Goal: Task Accomplishment & Management: Use online tool/utility

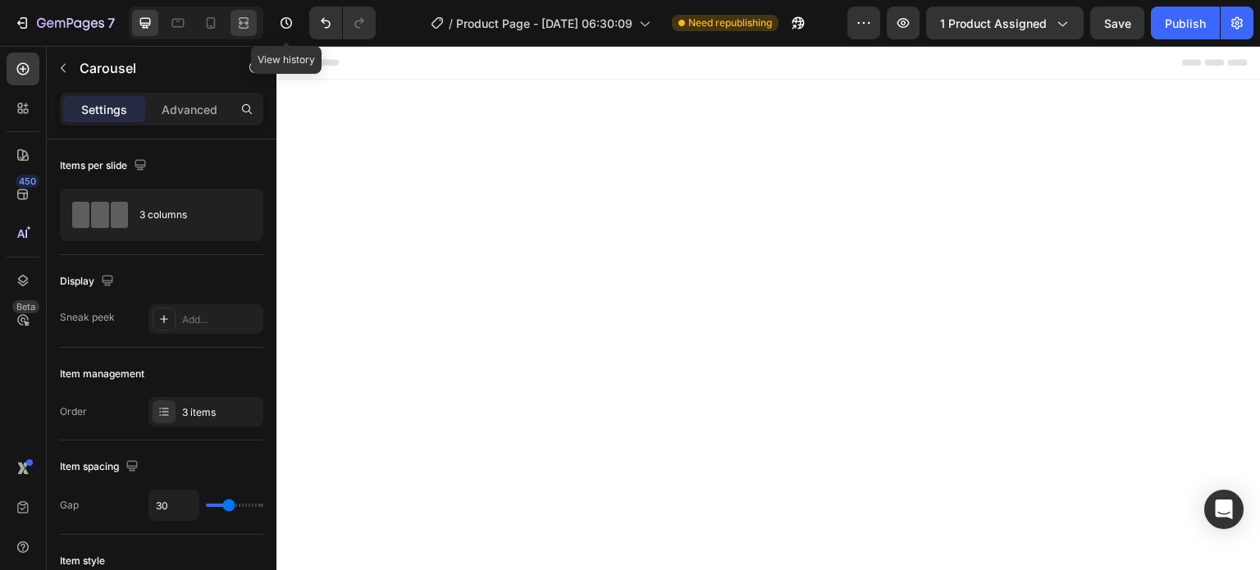
scroll to position [4840, 0]
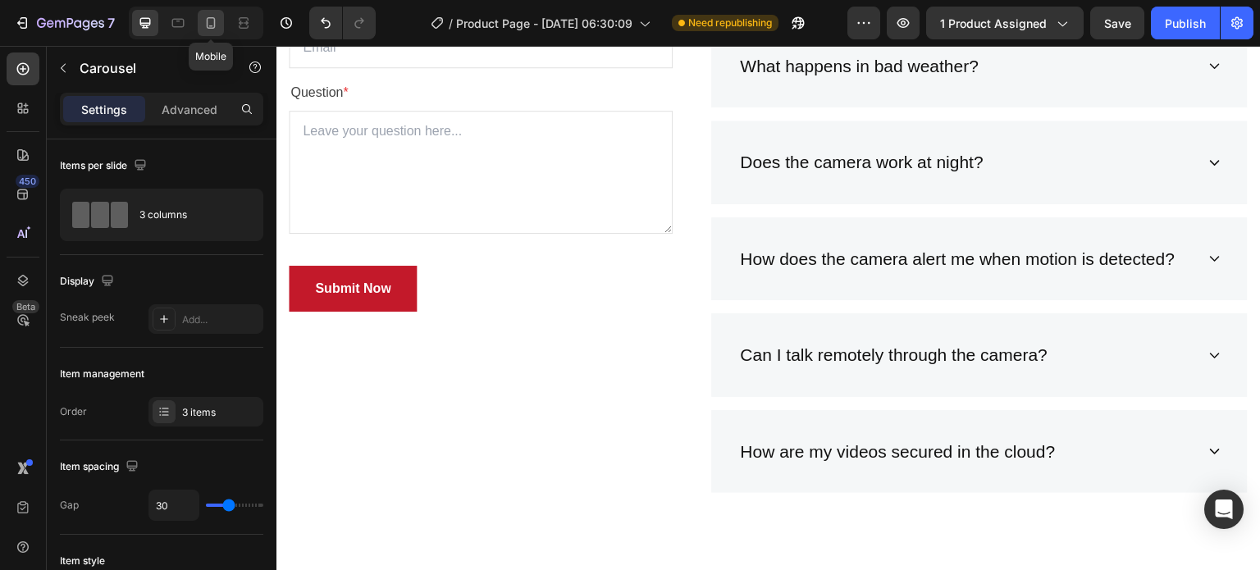
click at [217, 28] on icon at bounding box center [211, 23] width 16 height 16
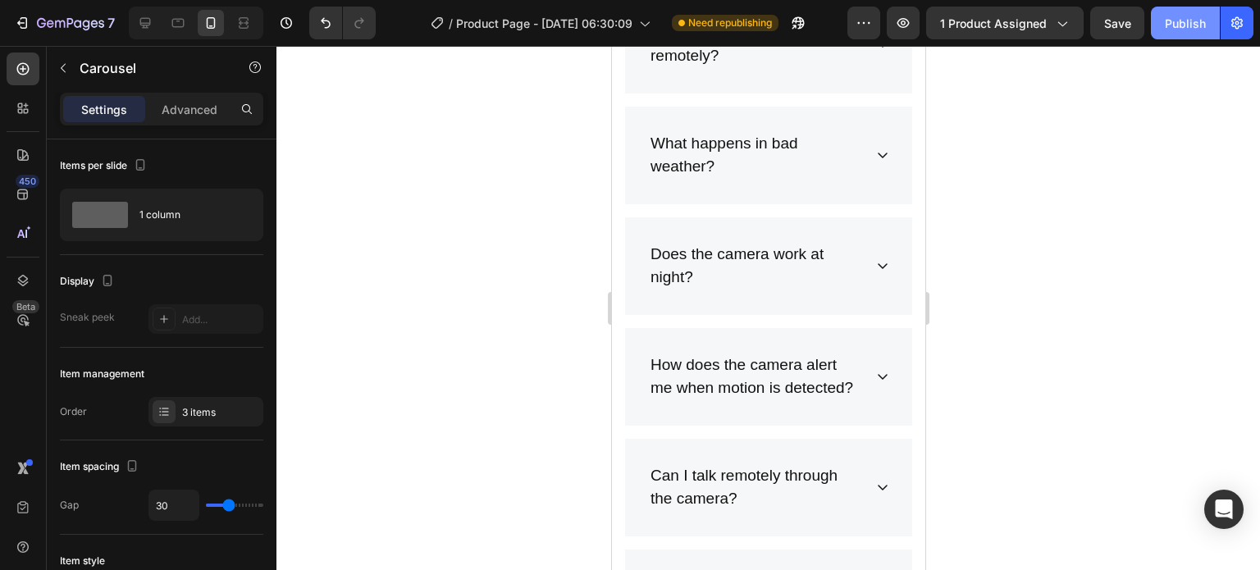
click at [1158, 19] on button "Publish" at bounding box center [1185, 23] width 69 height 33
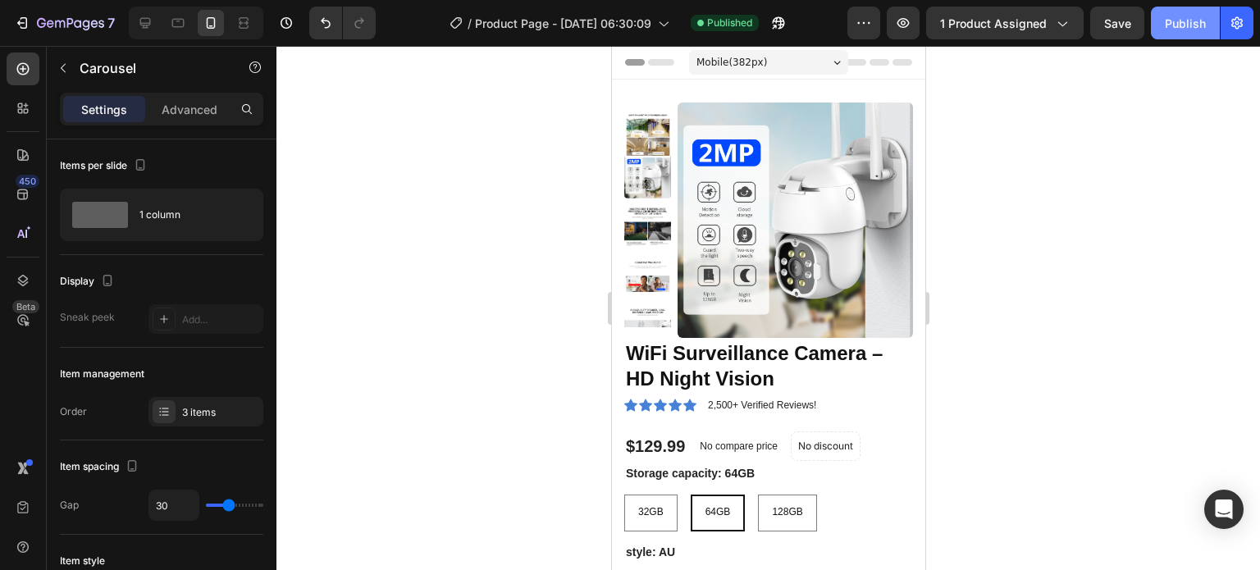
click at [1161, 34] on button "Publish" at bounding box center [1185, 23] width 69 height 33
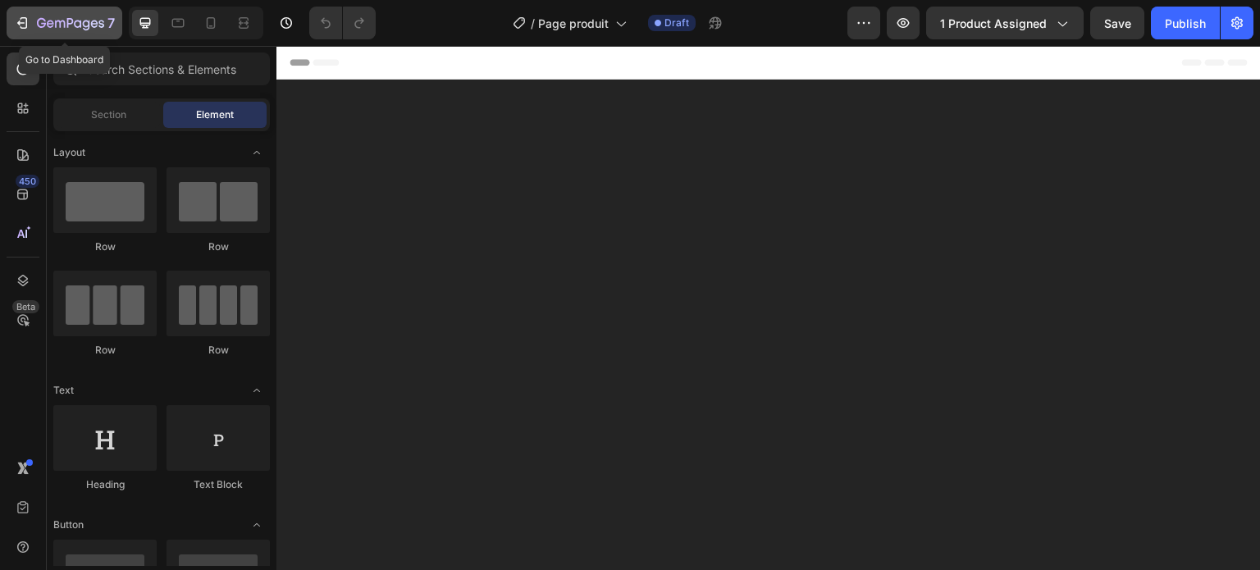
click at [81, 32] on div "7" at bounding box center [76, 23] width 78 height 20
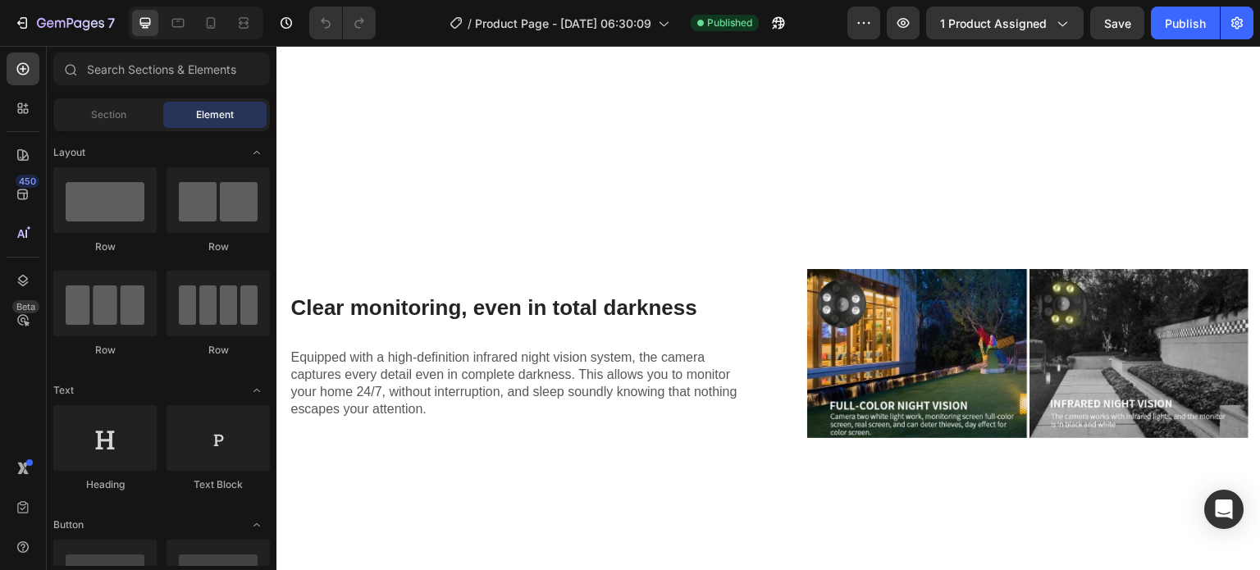
scroll to position [4265, 0]
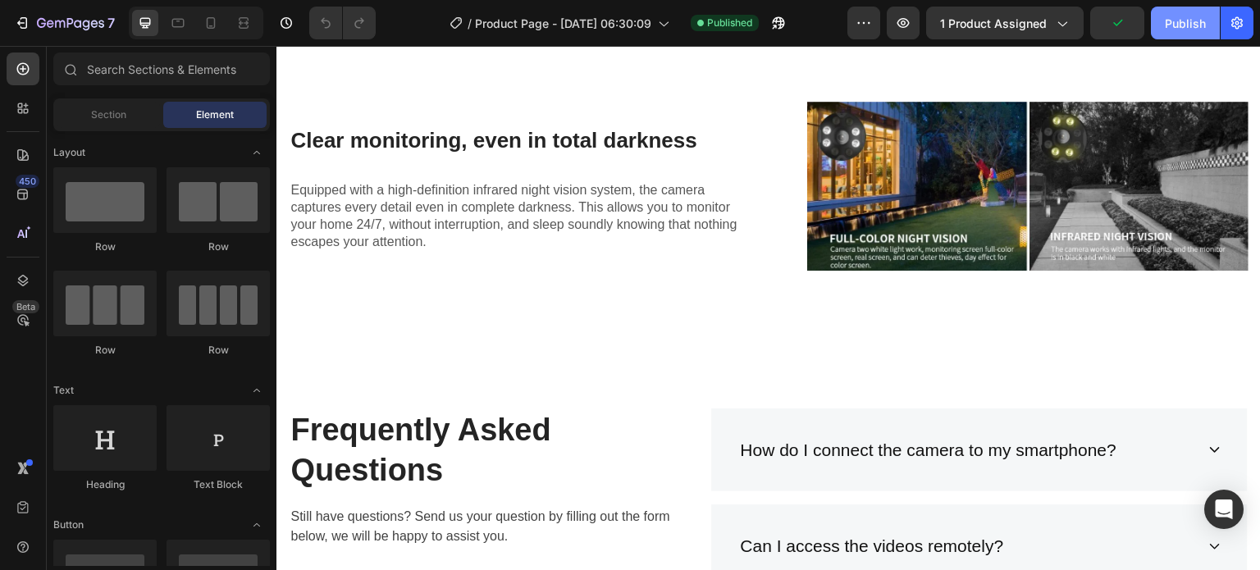
click at [1171, 35] on button "Publish" at bounding box center [1185, 23] width 69 height 33
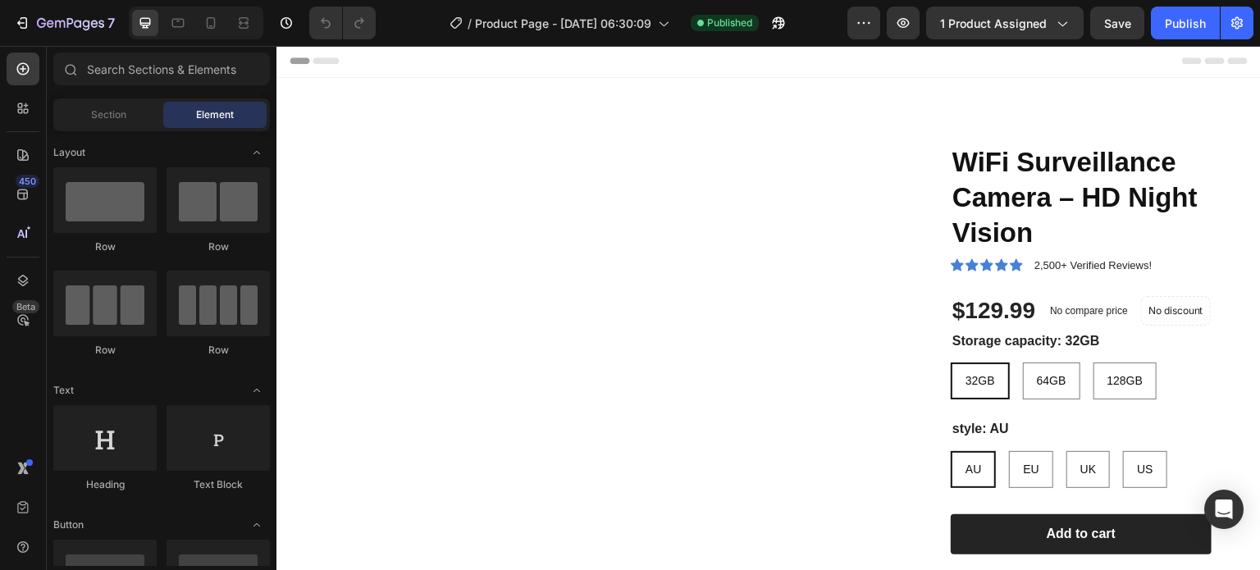
scroll to position [0, 0]
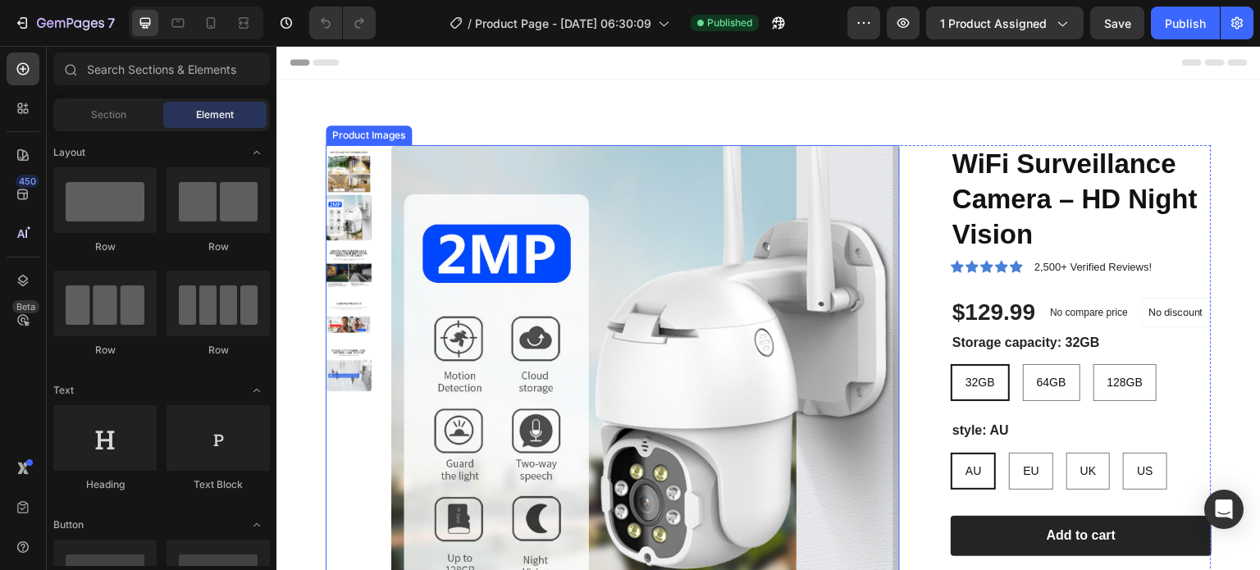
click at [611, 285] on img at bounding box center [645, 399] width 509 height 509
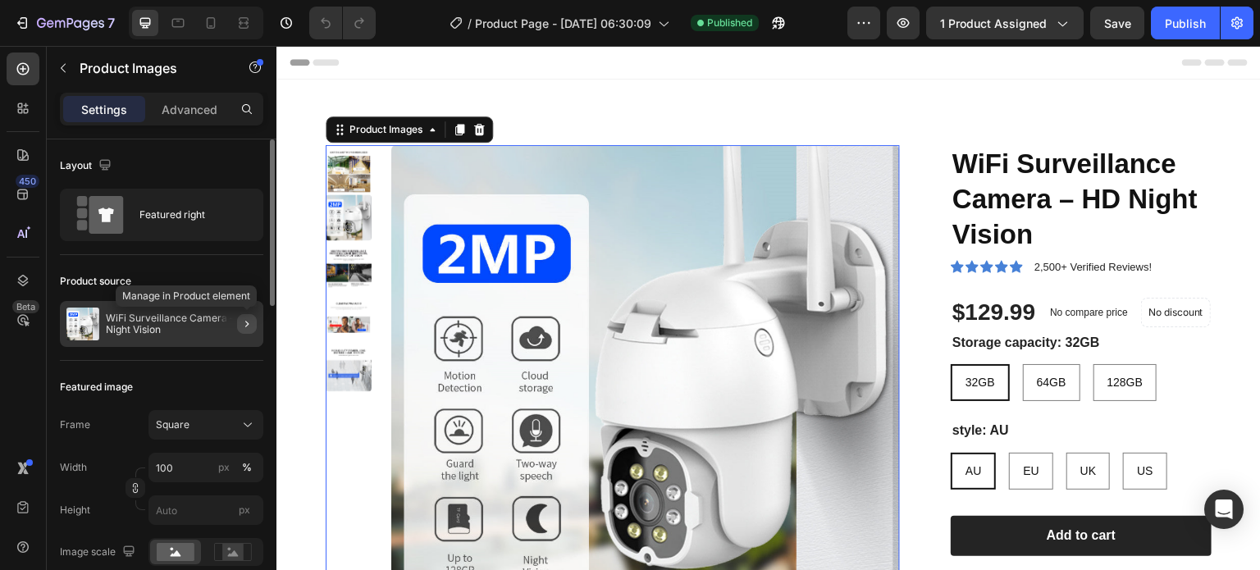
click at [240, 325] on icon "button" at bounding box center [246, 323] width 13 height 13
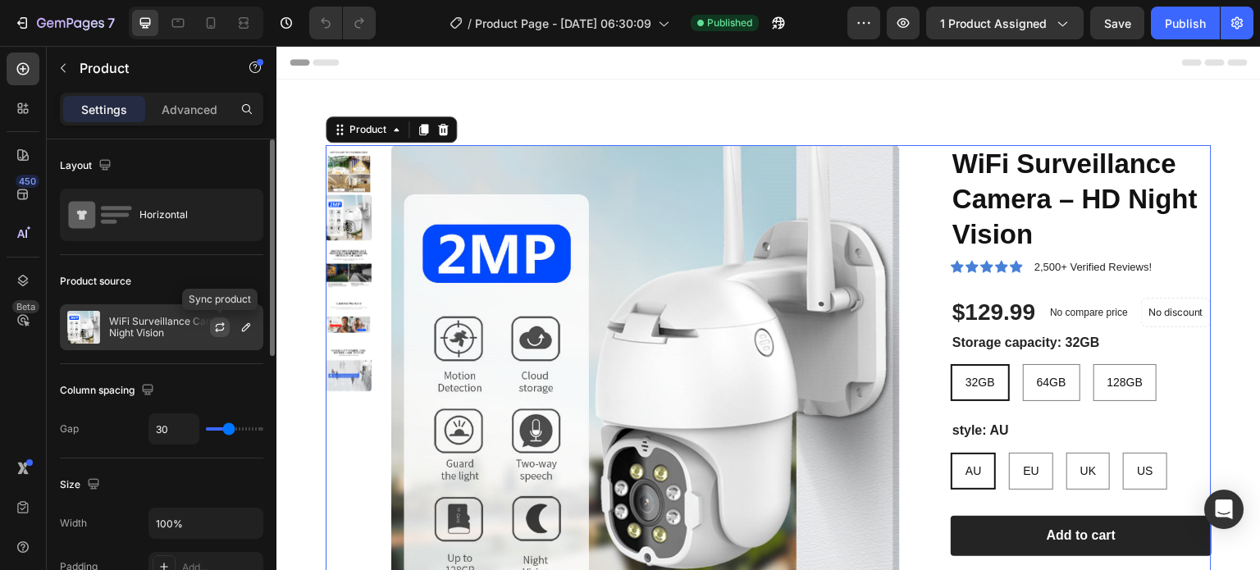
click at [227, 328] on button "button" at bounding box center [220, 327] width 20 height 20
click at [183, 313] on div "WiFi Surveillance Camera – HD Night Vision" at bounding box center [161, 327] width 203 height 46
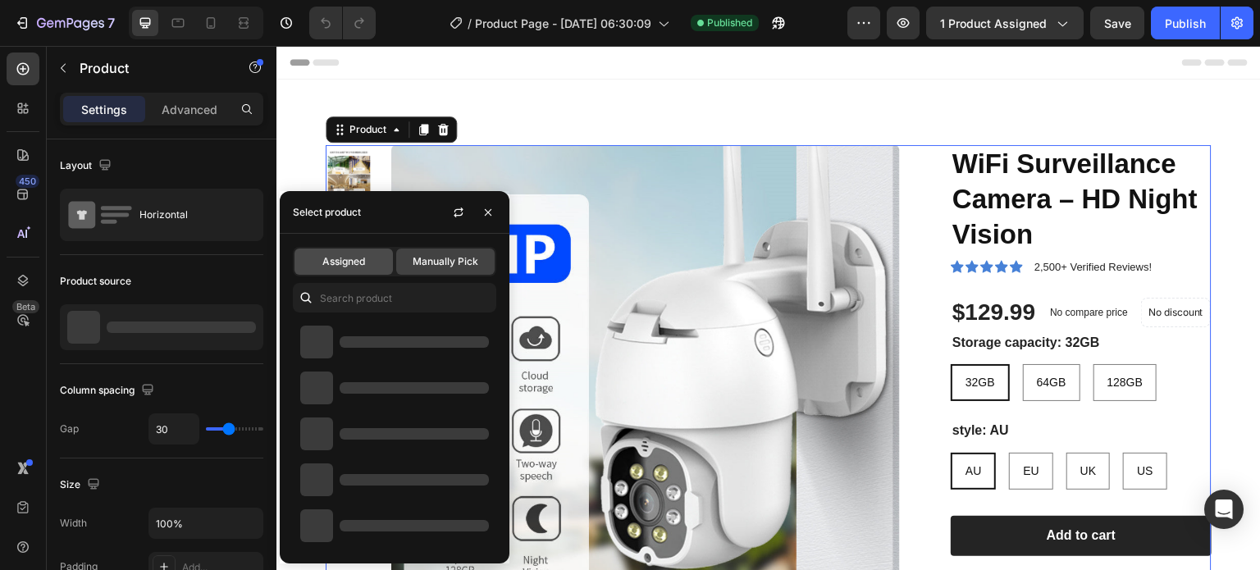
click at [339, 272] on div "Assigned" at bounding box center [343, 262] width 98 height 26
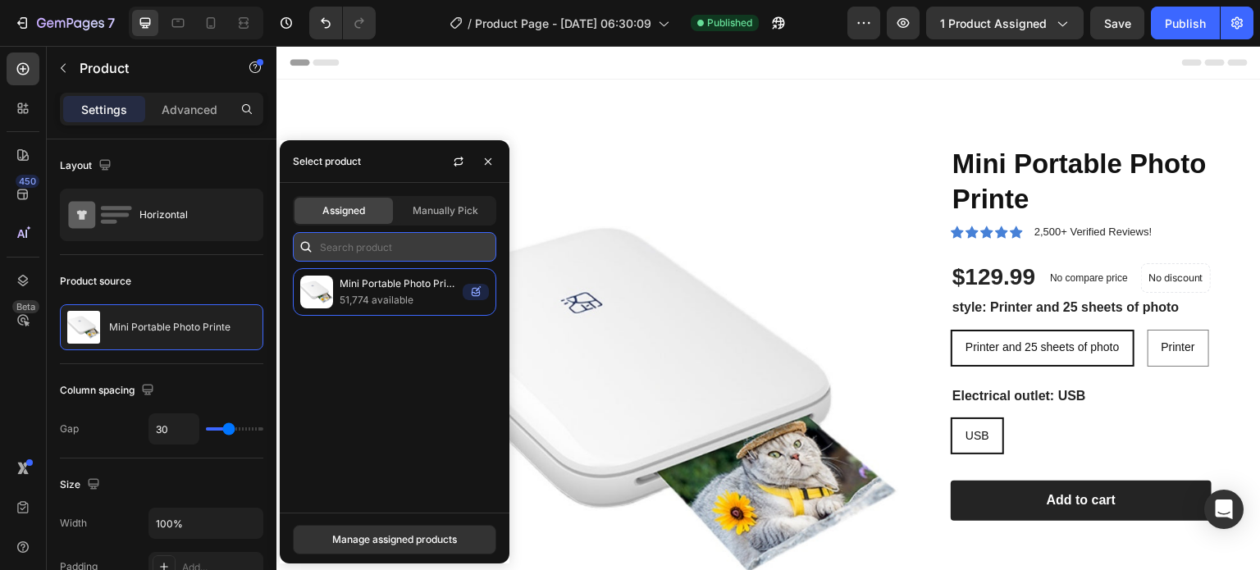
click at [348, 245] on input "text" at bounding box center [394, 247] width 203 height 30
click at [342, 221] on div "Assigned" at bounding box center [343, 211] width 98 height 26
click at [364, 537] on div "Manage assigned products" at bounding box center [394, 539] width 125 height 15
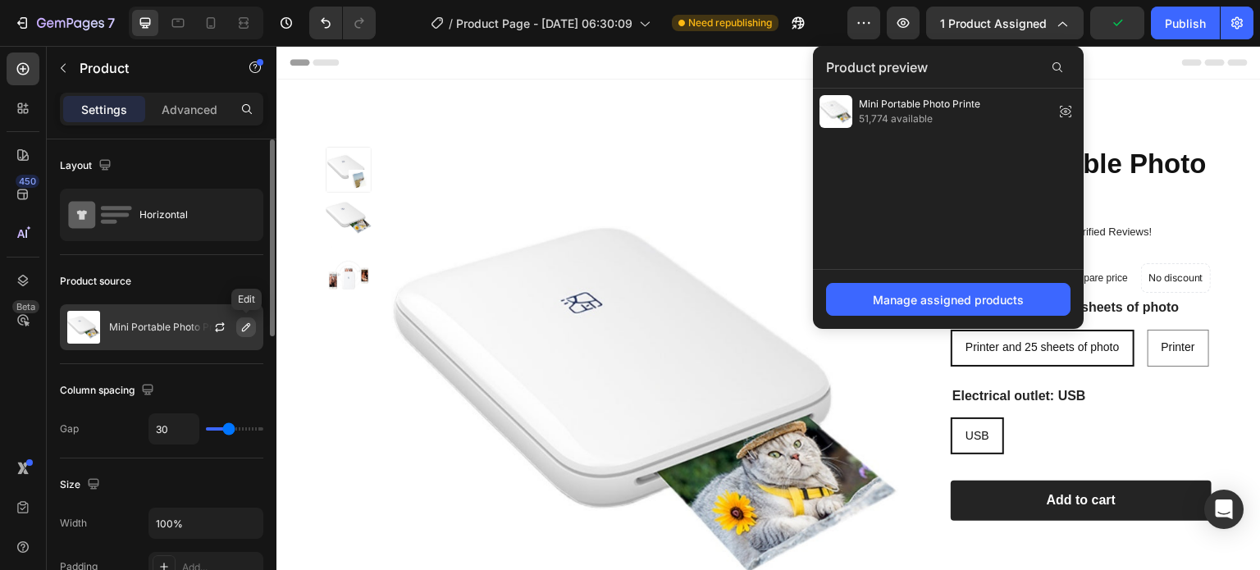
click at [243, 335] on button "button" at bounding box center [246, 327] width 20 height 20
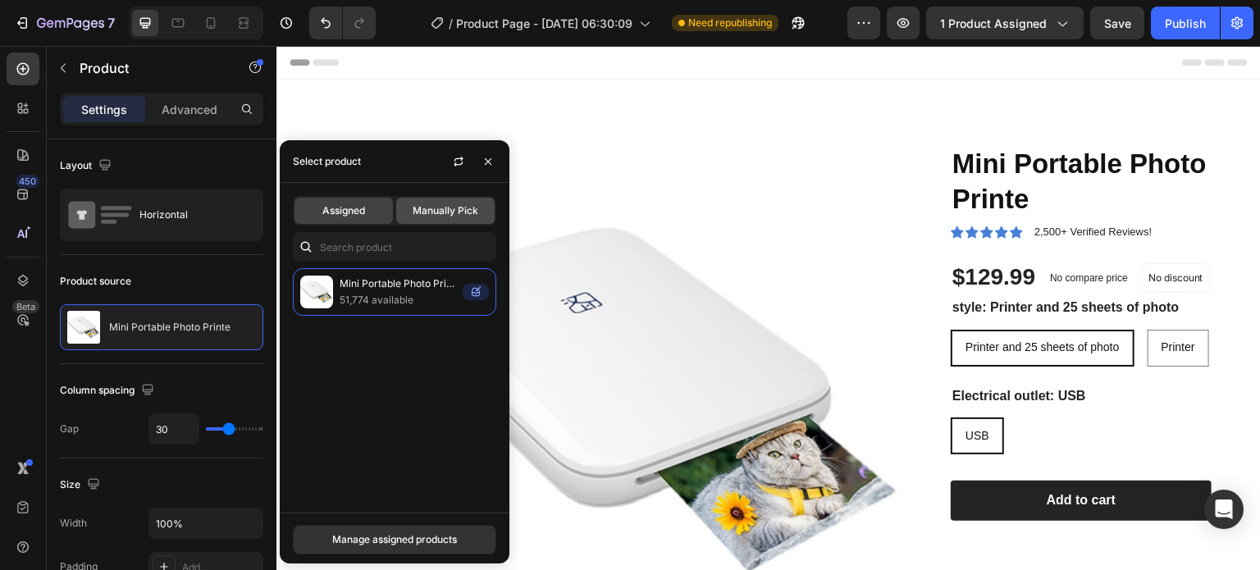
click at [415, 221] on div "Manually Pick" at bounding box center [445, 211] width 98 height 26
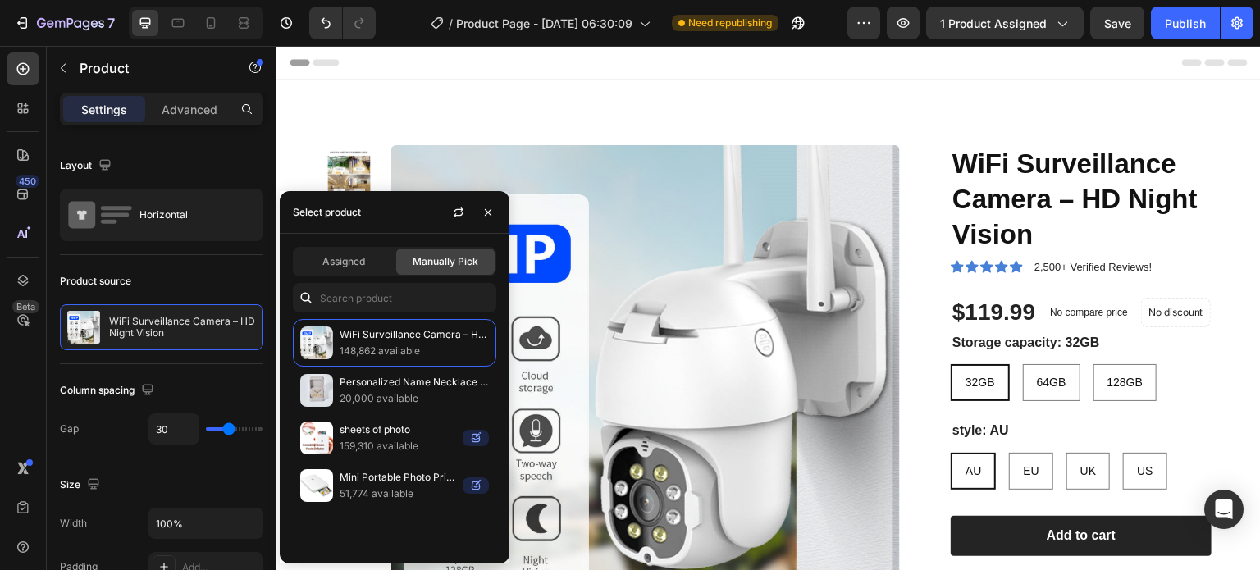
click at [415, 261] on span "Manually Pick" at bounding box center [446, 261] width 66 height 15
click at [406, 337] on p "WiFi Surveillance Camera – HD Night Vision" at bounding box center [414, 334] width 149 height 16
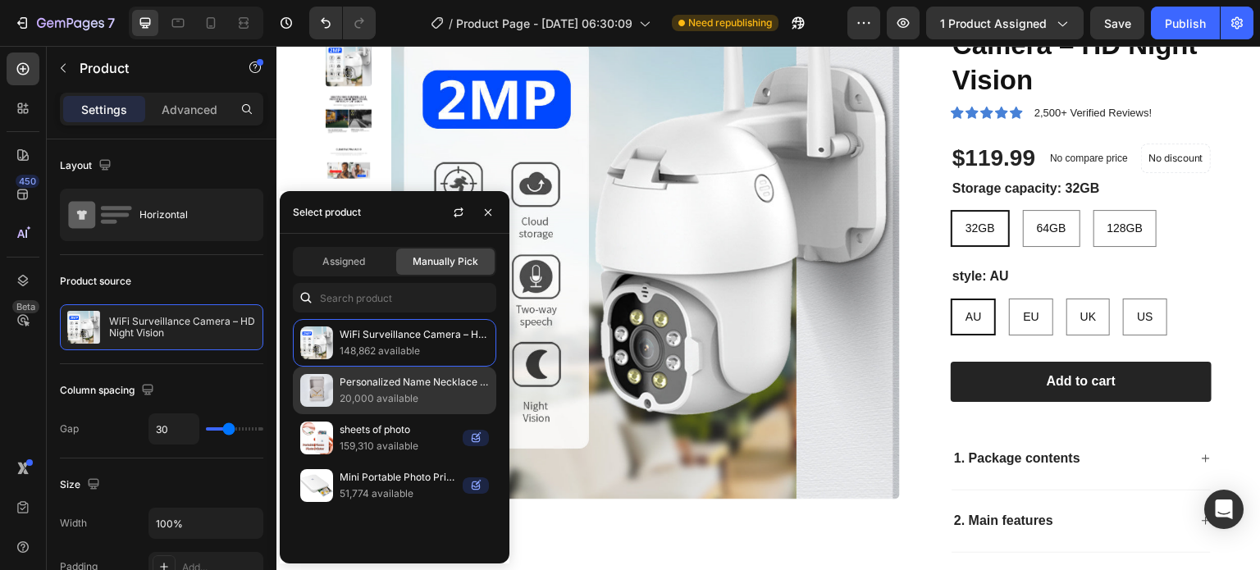
scroll to position [164, 0]
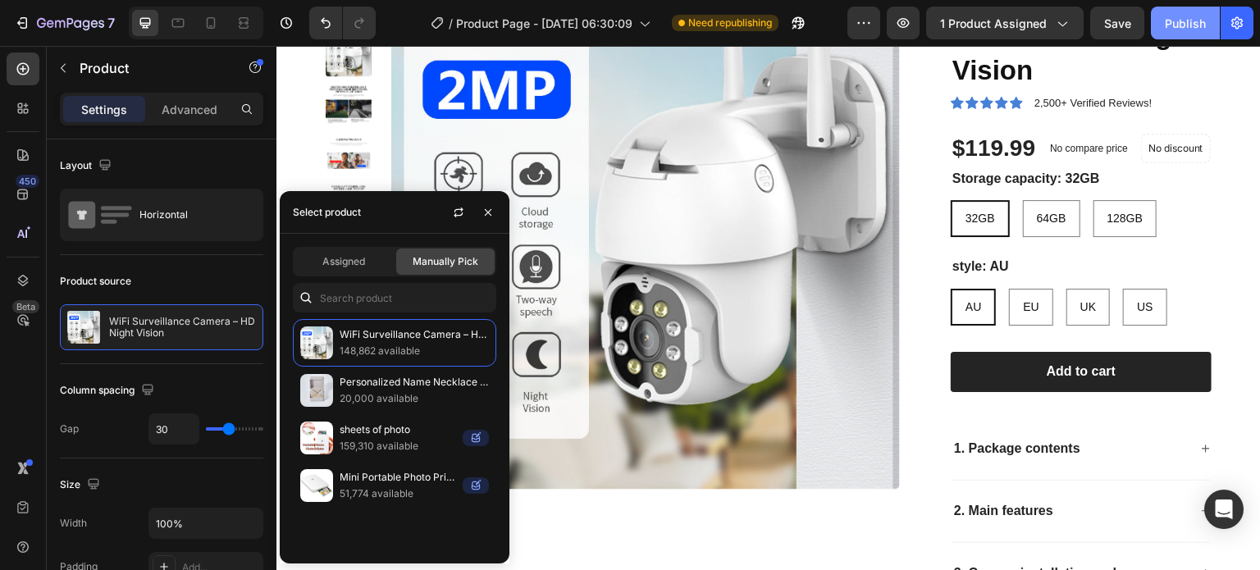
click at [1181, 35] on button "Publish" at bounding box center [1185, 23] width 69 height 33
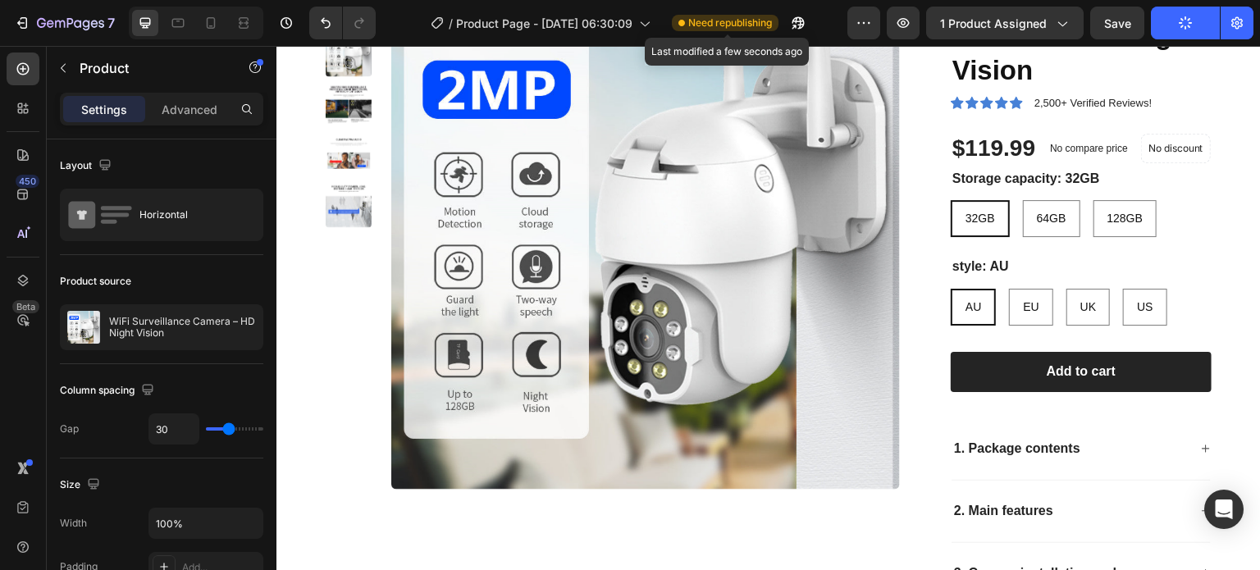
click at [757, 24] on span "Need republishing" at bounding box center [730, 23] width 84 height 15
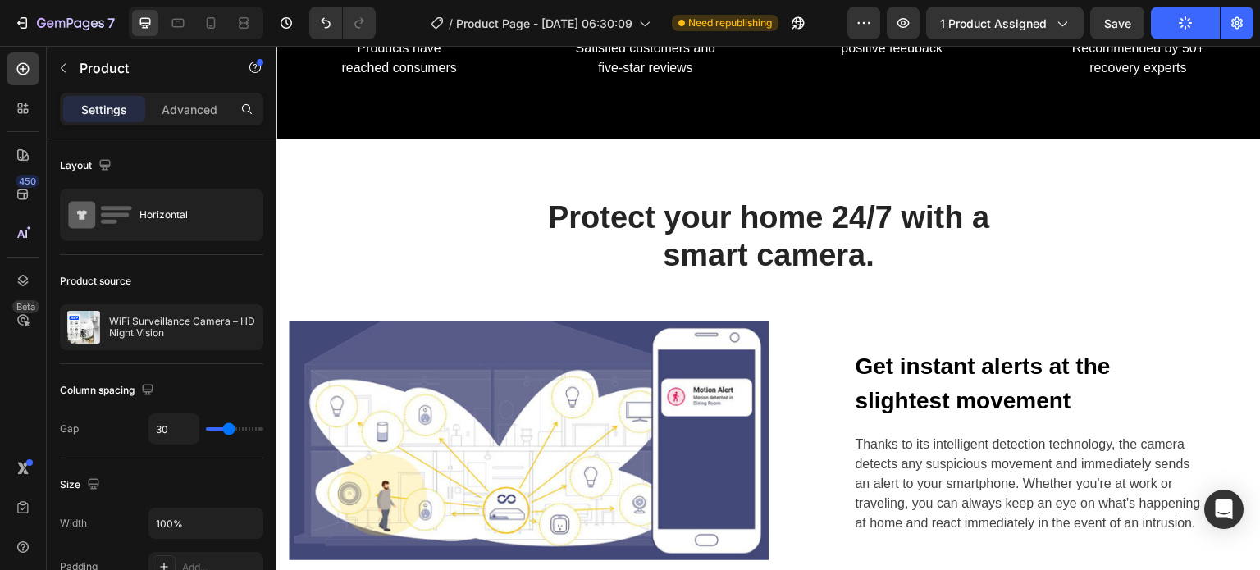
scroll to position [1230, 0]
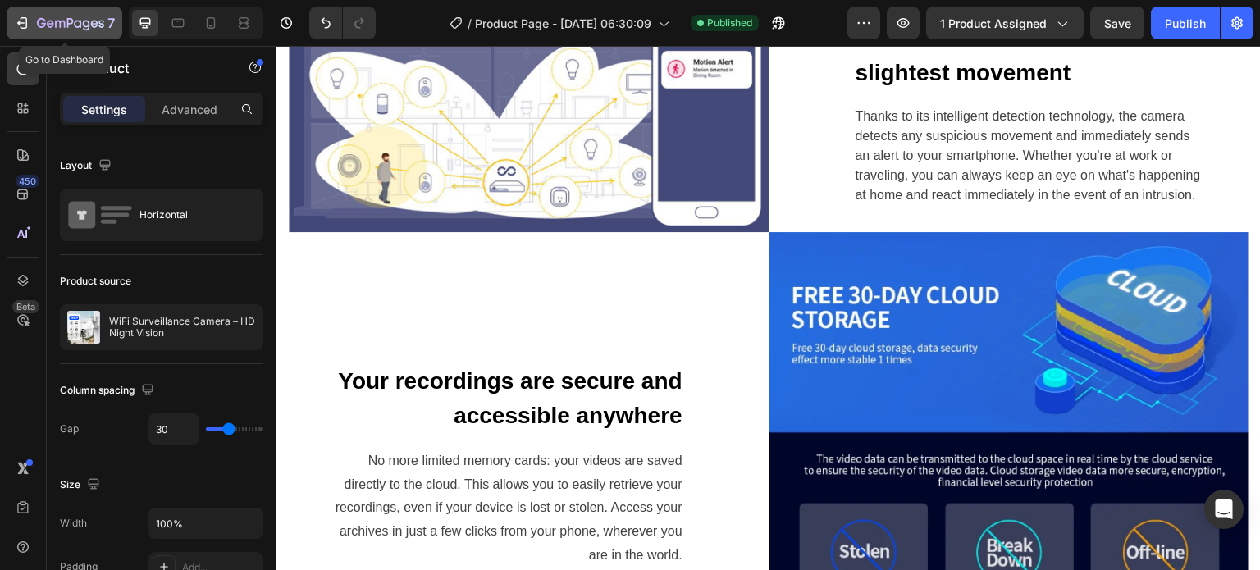
click at [92, 25] on icon "button" at bounding box center [70, 24] width 67 height 14
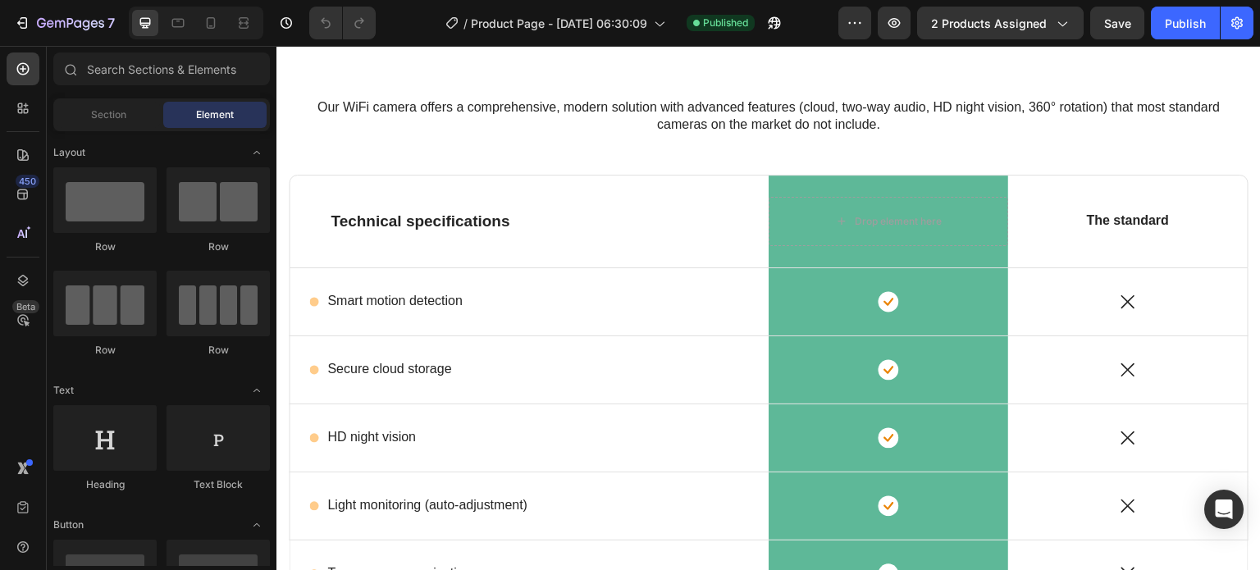
scroll to position [2625, 0]
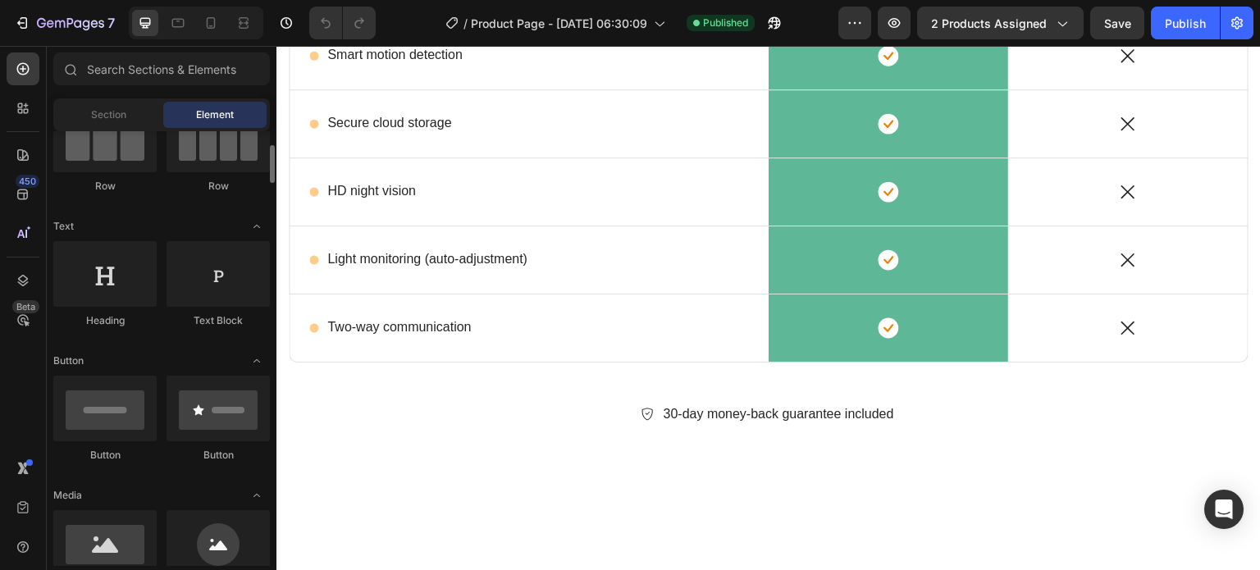
scroll to position [246, 0]
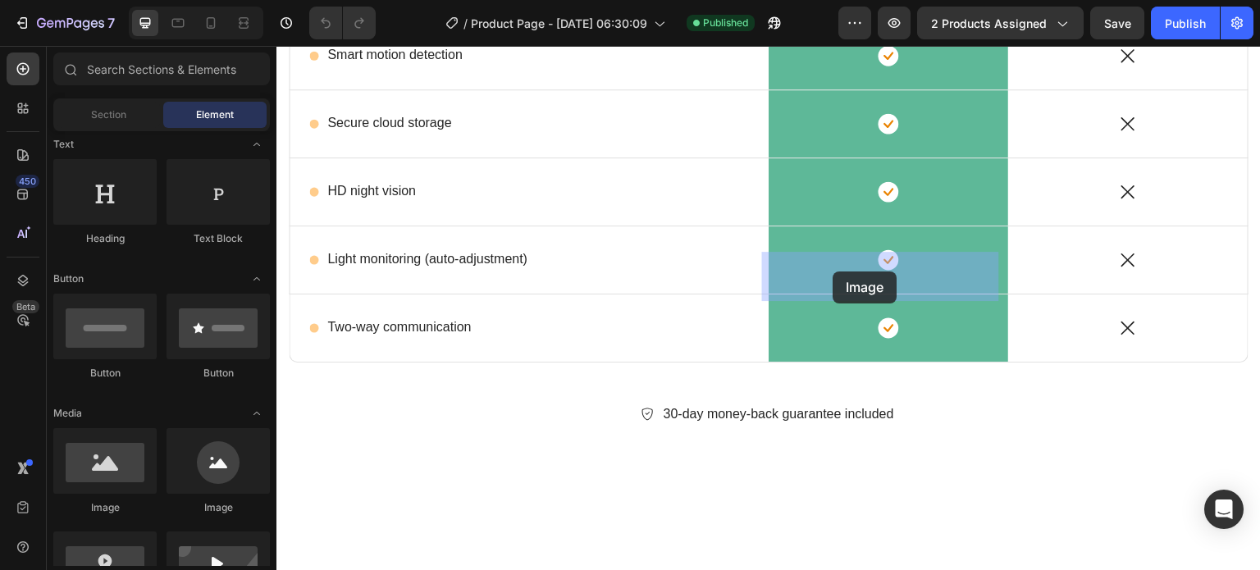
drag, startPoint x: 379, startPoint y: 509, endPoint x: 838, endPoint y: 269, distance: 518.4
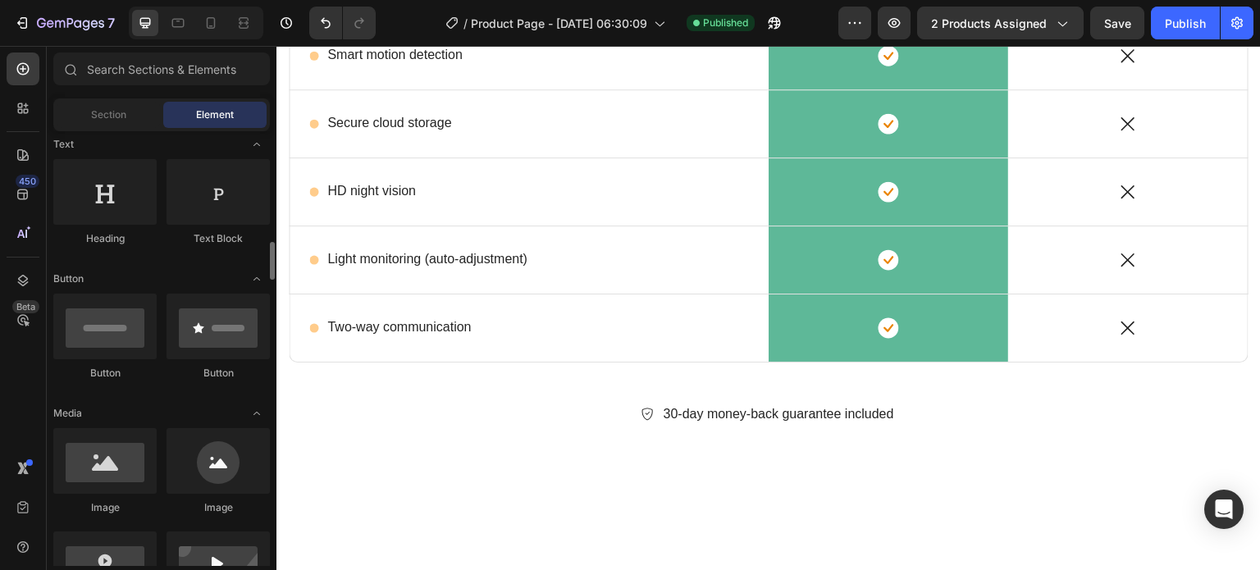
scroll to position [328, 0]
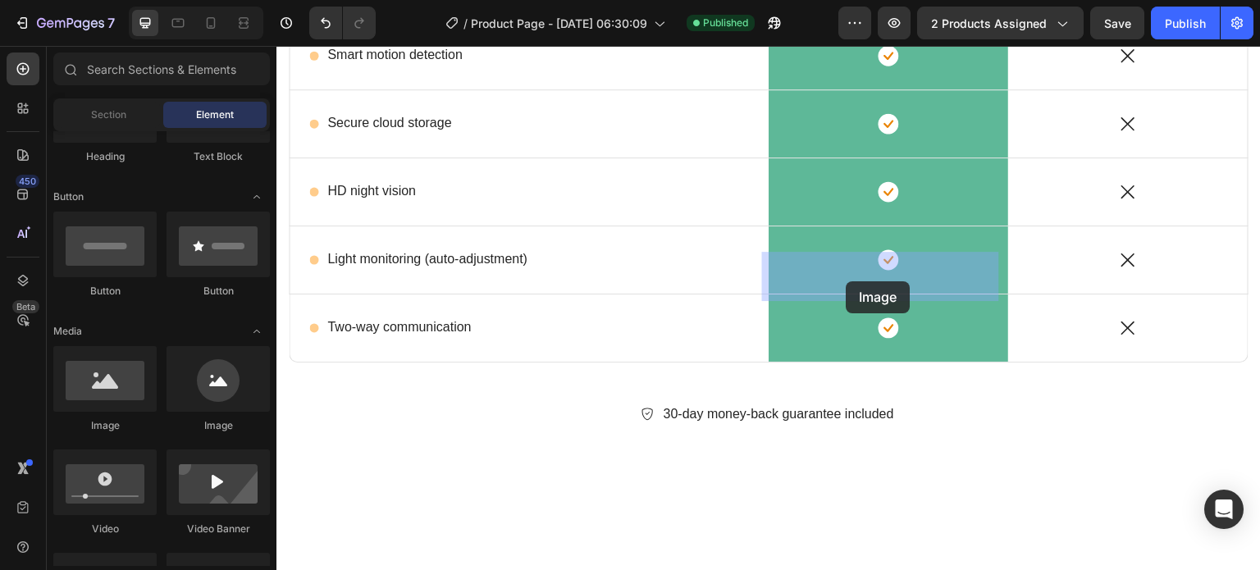
drag, startPoint x: 497, startPoint y: 442, endPoint x: 847, endPoint y: 281, distance: 385.0
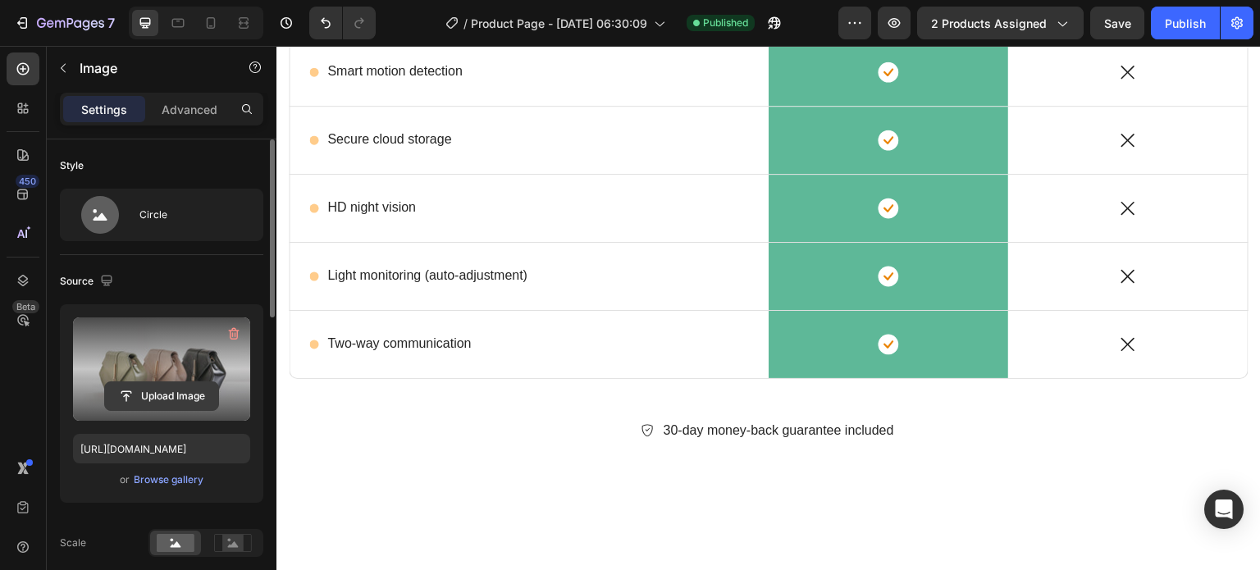
click at [168, 401] on input "file" at bounding box center [161, 396] width 113 height 28
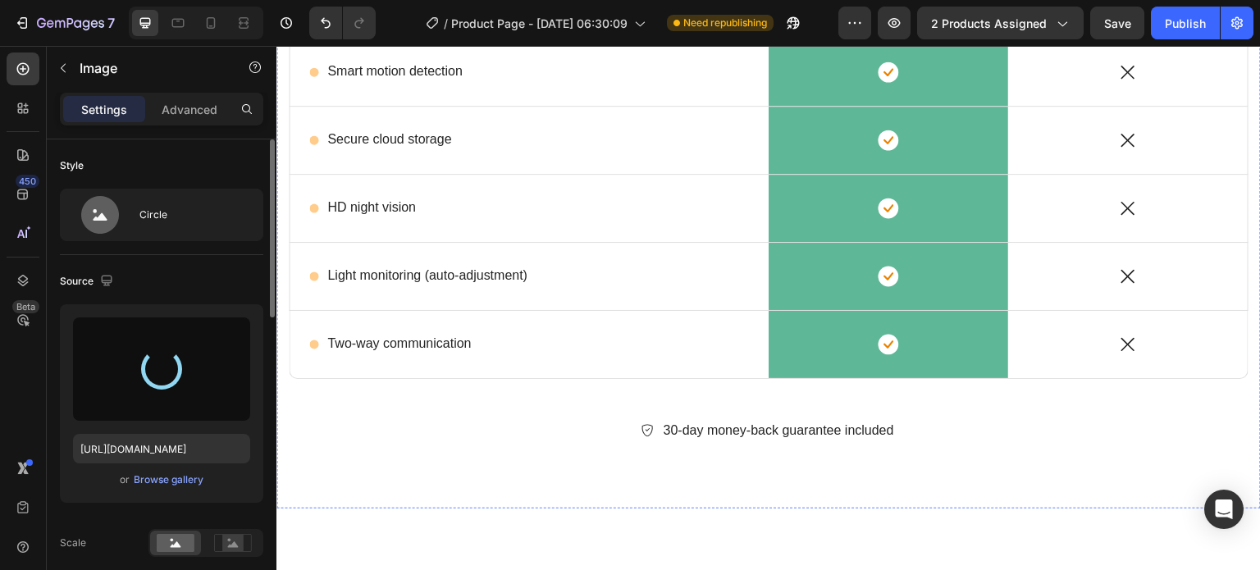
type input "[URL][DOMAIN_NAME]"
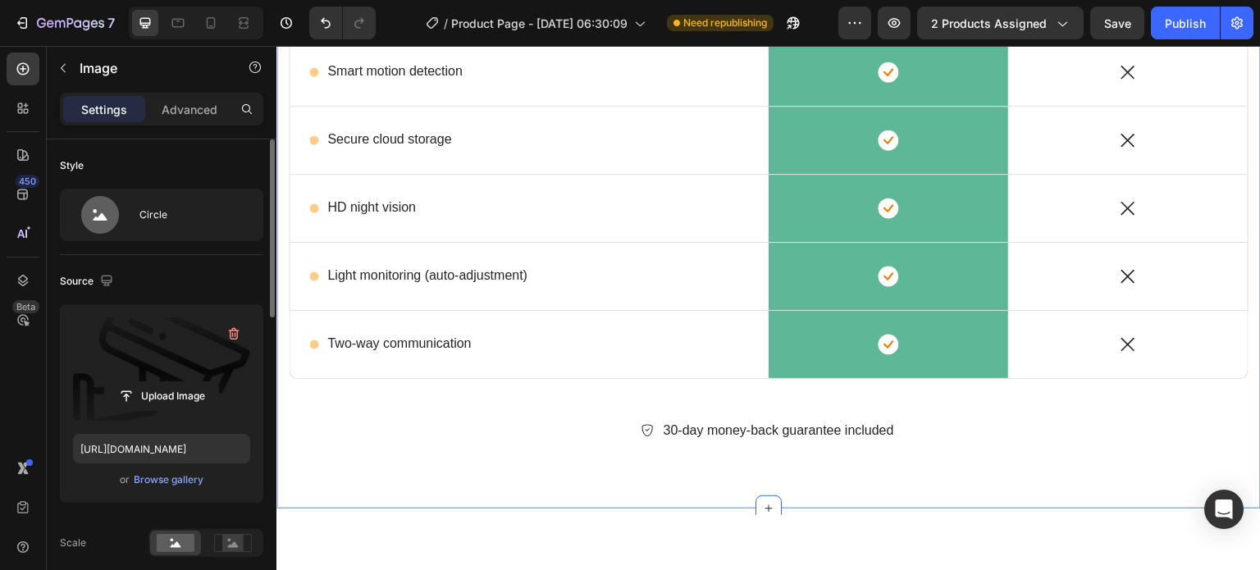
click at [1002, 205] on div "Our WiFi camera offers a comprehensive, modern solution with advanced features …" at bounding box center [769, 160] width 960 height 618
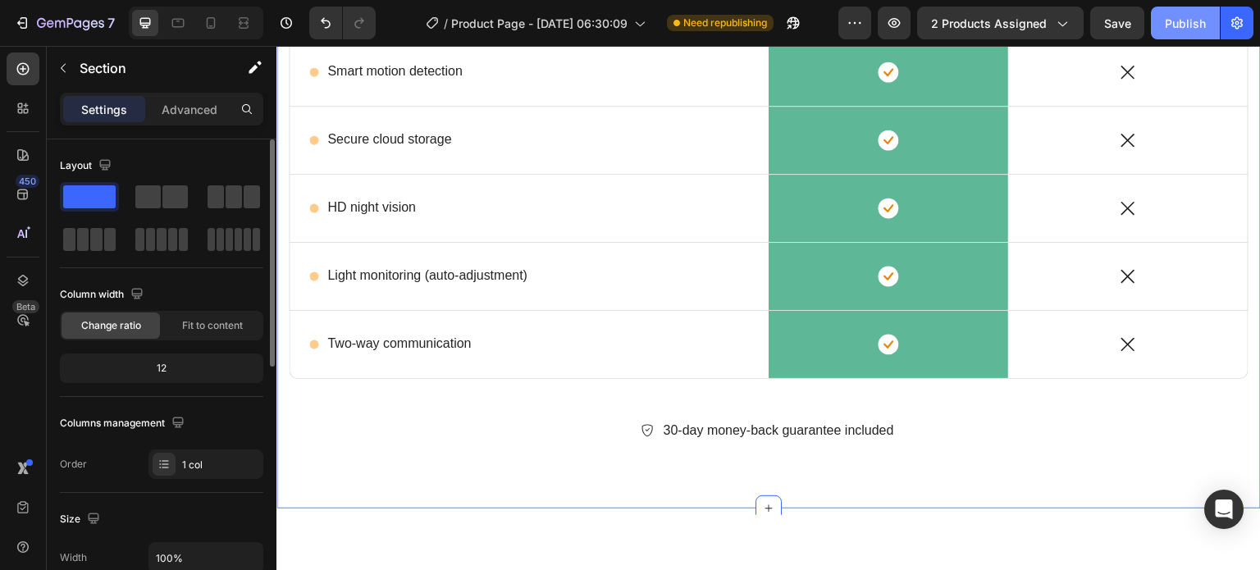
click at [1173, 26] on div "Publish" at bounding box center [1185, 23] width 41 height 17
click at [219, 32] on div at bounding box center [211, 23] width 26 height 26
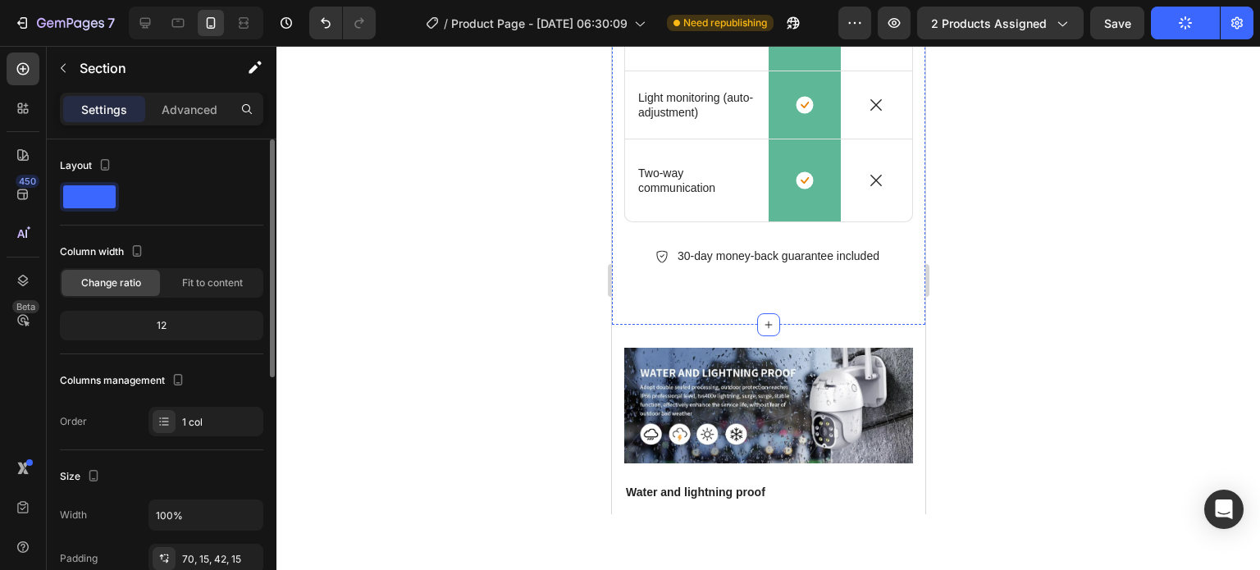
scroll to position [3078, 0]
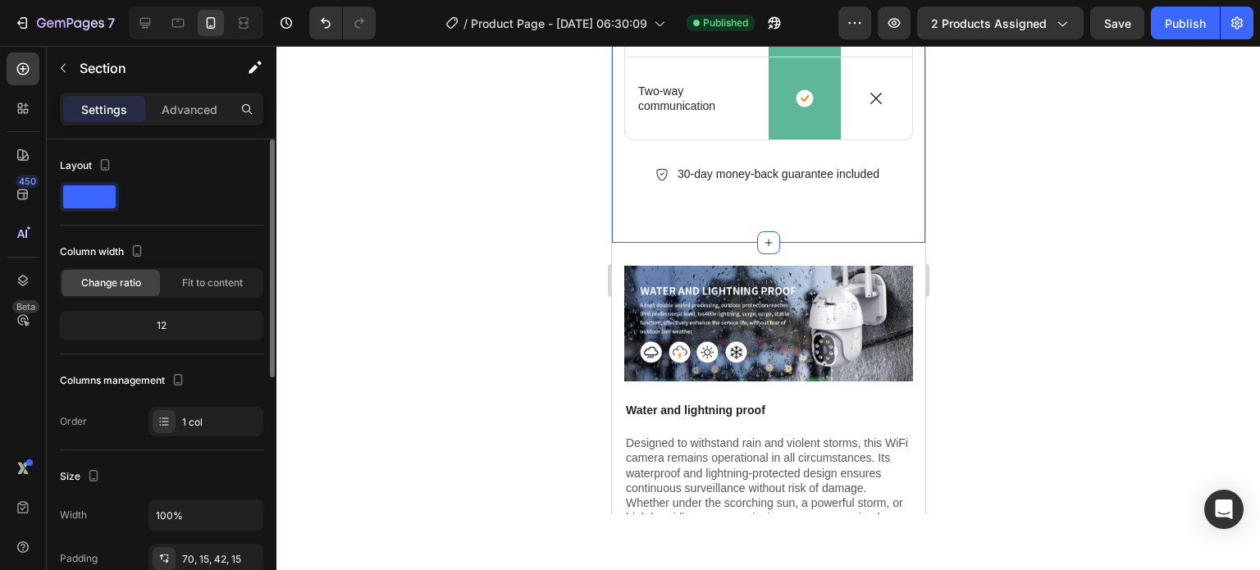
click at [1006, 414] on div at bounding box center [767, 308] width 983 height 524
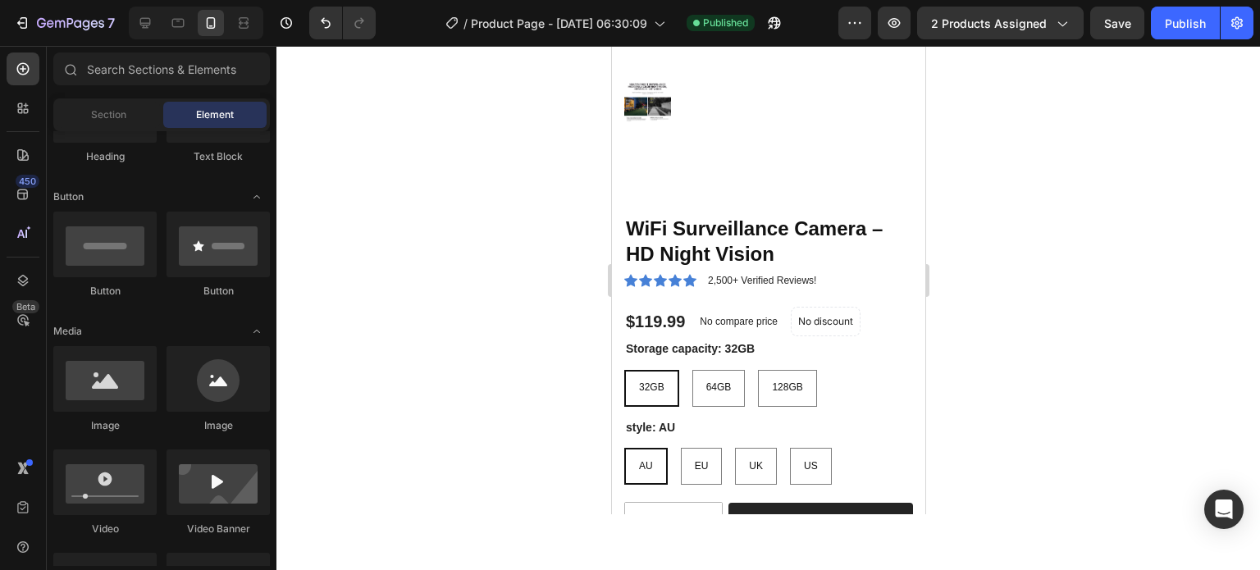
scroll to position [0, 0]
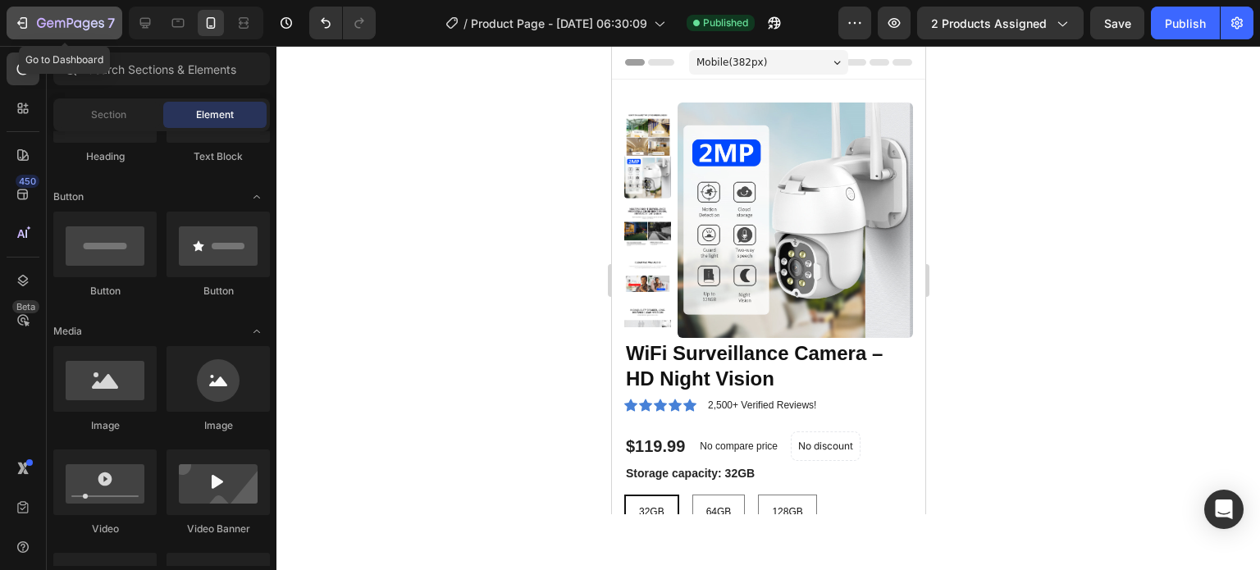
click at [66, 16] on div "7" at bounding box center [76, 23] width 78 height 20
